Goal: Information Seeking & Learning: Learn about a topic

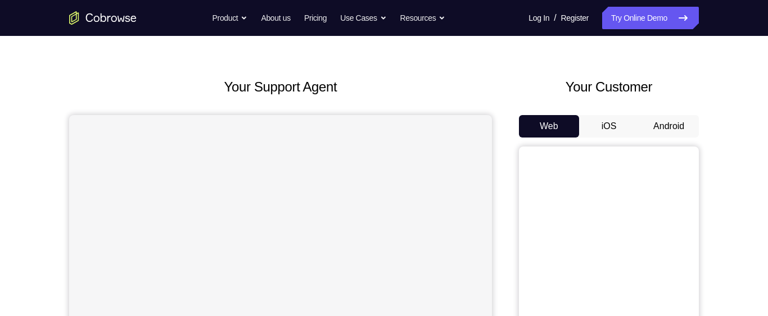
scroll to position [29, 0]
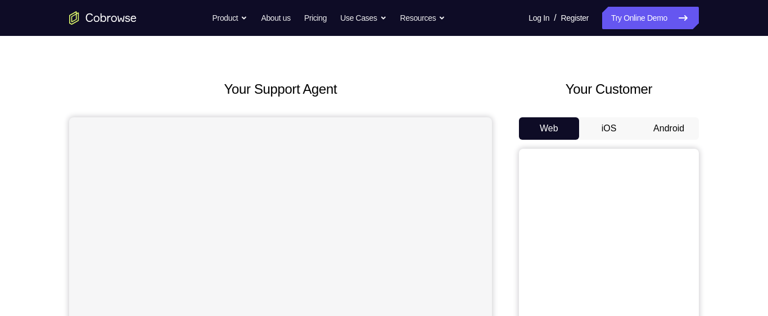
click at [681, 133] on button "Android" at bounding box center [668, 128] width 60 height 22
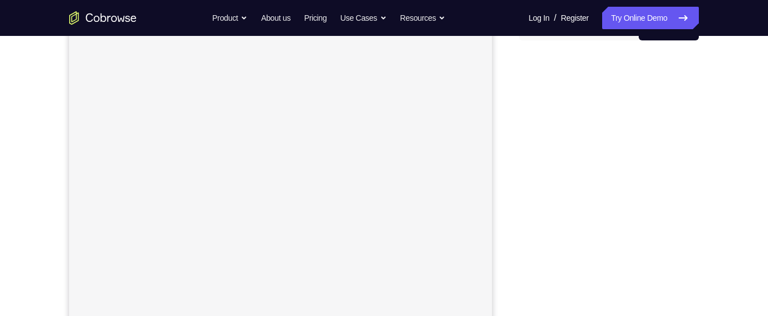
scroll to position [128, 0]
click at [756, 65] on div "Your Support Agent Your Customer Web iOS Android Next Steps We’d be happy to gi…" at bounding box center [384, 278] width 768 height 741
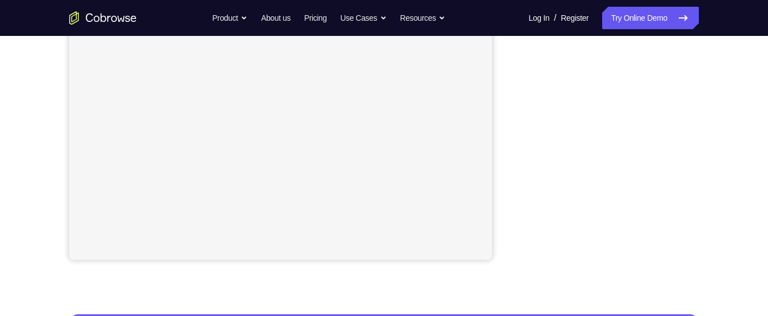
scroll to position [265, 0]
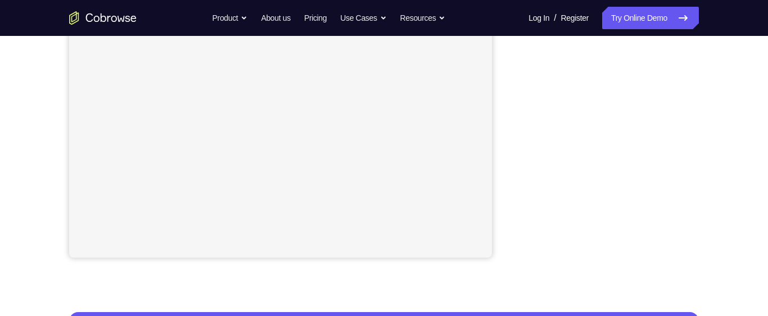
click at [703, 153] on div "Your Support Agent Your Customer Web iOS Android Next Steps We’d be happy to gi…" at bounding box center [383, 141] width 719 height 741
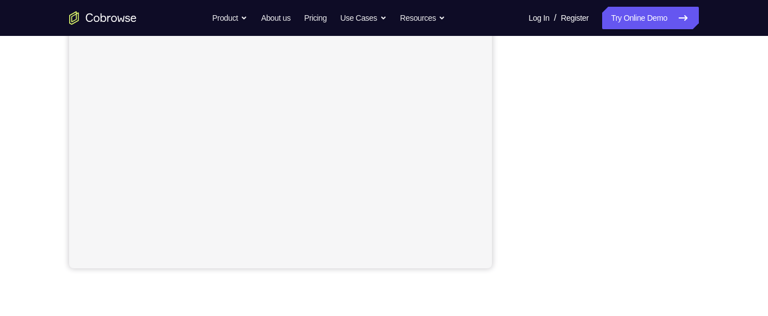
scroll to position [252, 0]
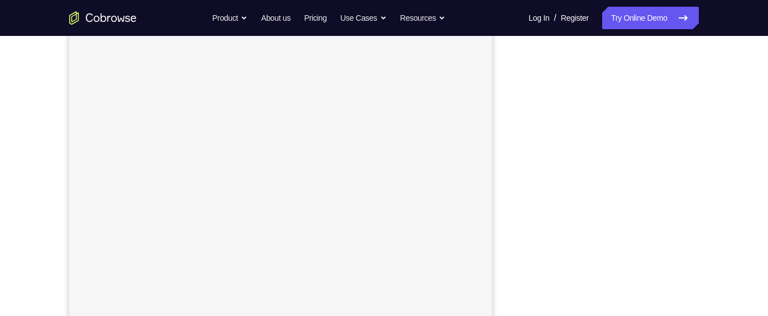
click at [717, 180] on div "Your Support Agent Your Customer Web iOS Android Next Steps We’d be happy to gi…" at bounding box center [383, 213] width 719 height 741
